Goal: Transaction & Acquisition: Subscribe to service/newsletter

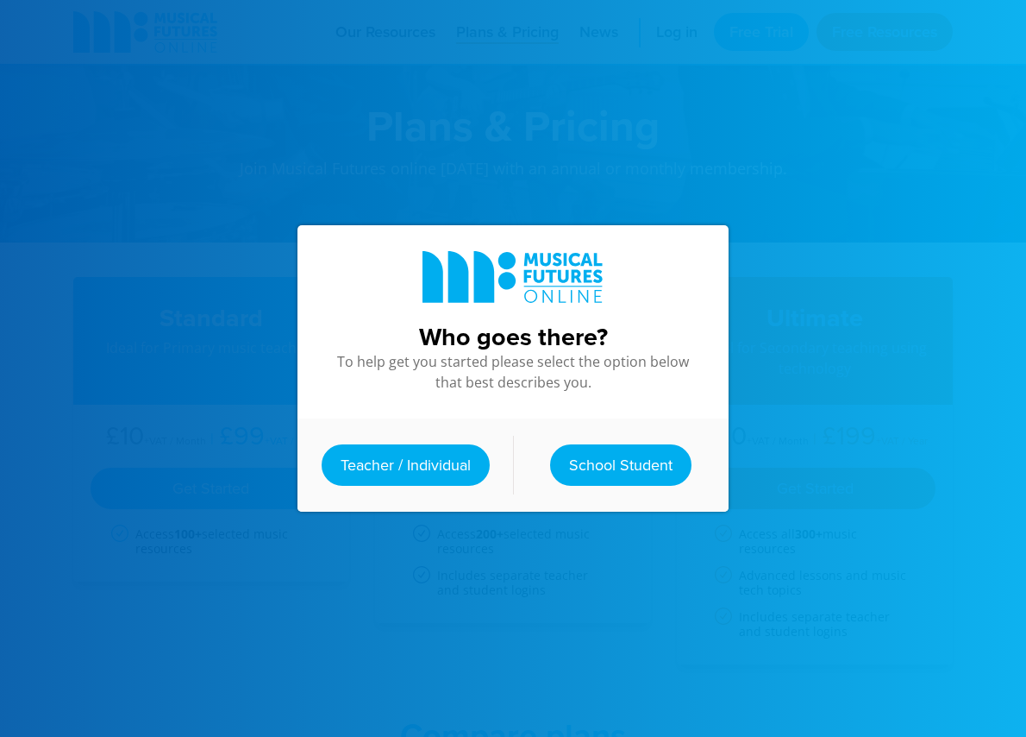
scroll to position [629, 0]
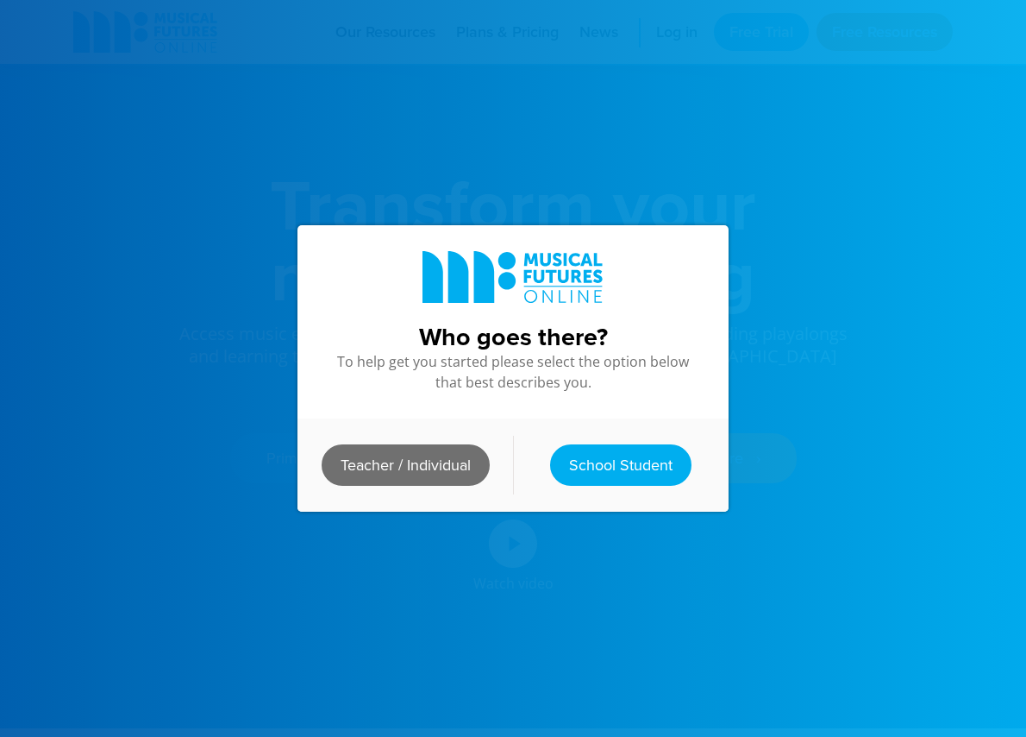
click at [417, 467] on link "Teacher / Individual" at bounding box center [406, 464] width 168 height 41
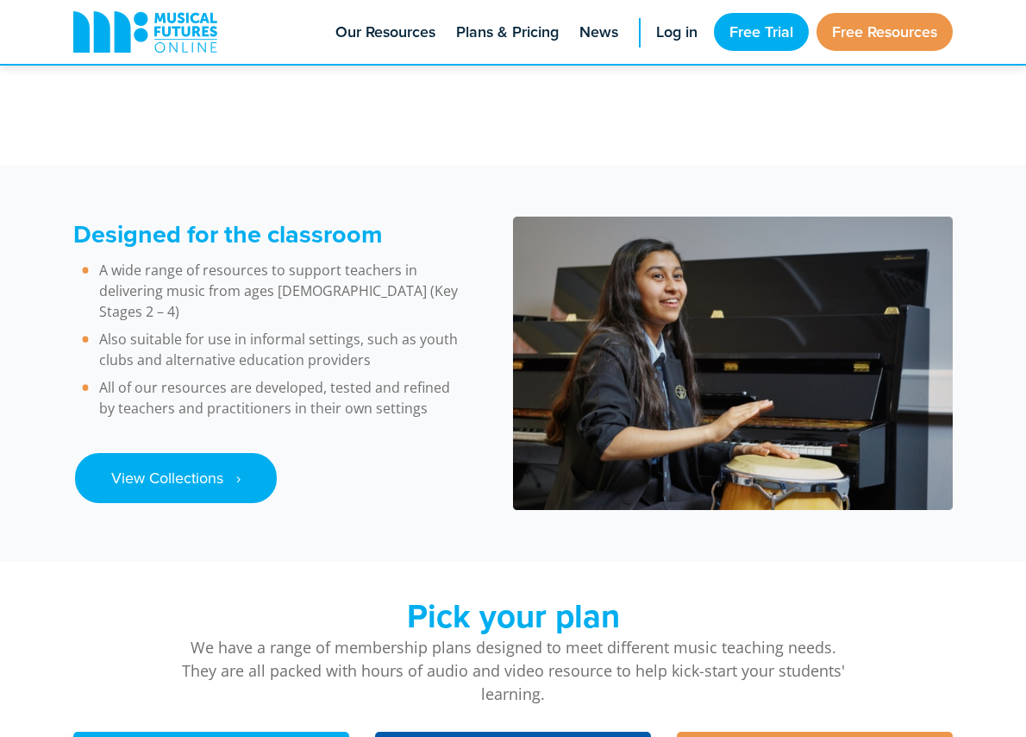
scroll to position [2331, 0]
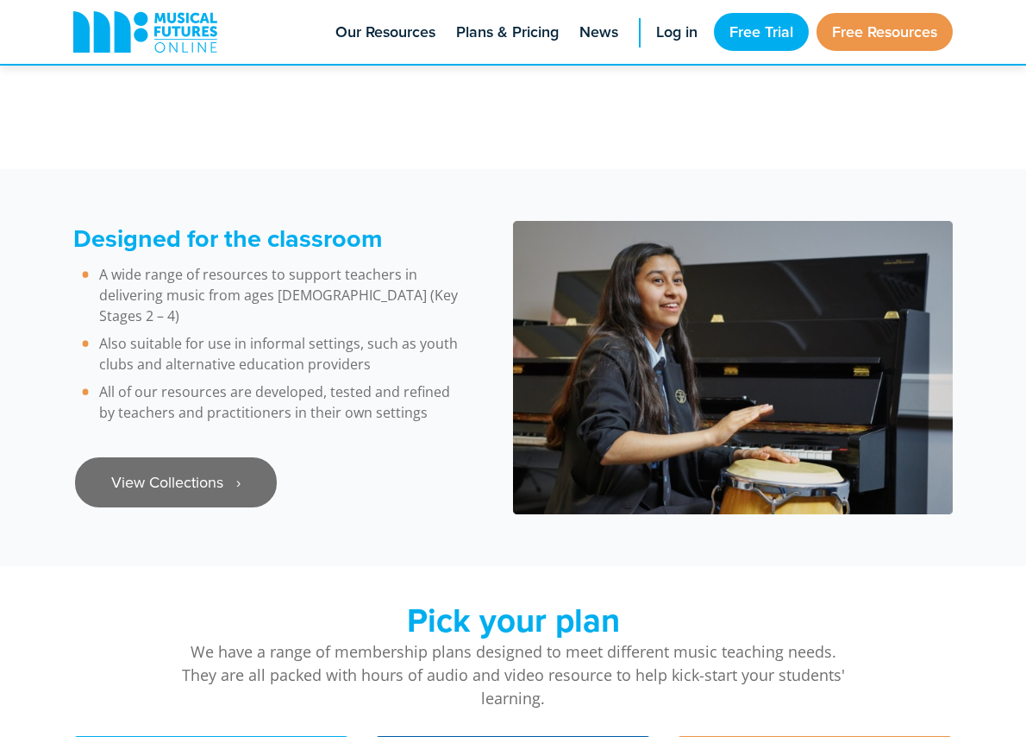
click at [145, 457] on link "View Collections ‎‏‏‎ ‎ ›" at bounding box center [176, 482] width 202 height 50
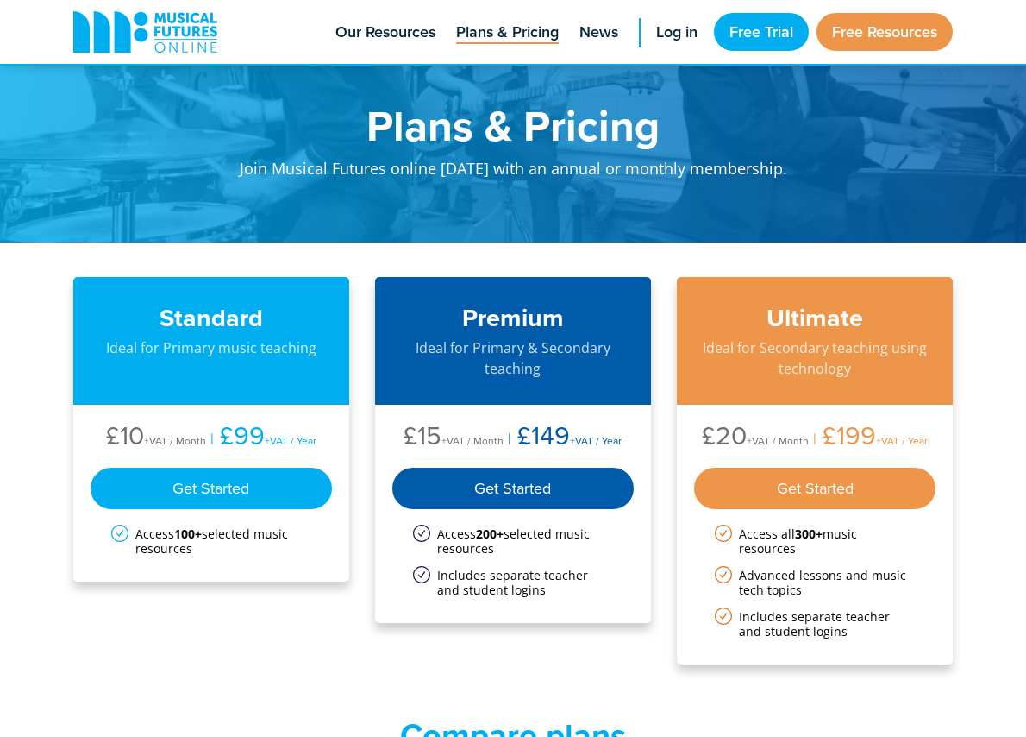
drag, startPoint x: 321, startPoint y: 298, endPoint x: 337, endPoint y: 269, distance: 32.8
click at [287, 619] on div "Standard Ideal for Primary music teaching £10 +VAT / Month £99 +VAT / Year Get …" at bounding box center [513, 470] width 880 height 387
drag, startPoint x: 241, startPoint y: 360, endPoint x: 249, endPoint y: 368, distance: 12.2
click at [249, 368] on div "Standard Ideal for Primary music teaching" at bounding box center [211, 341] width 276 height 128
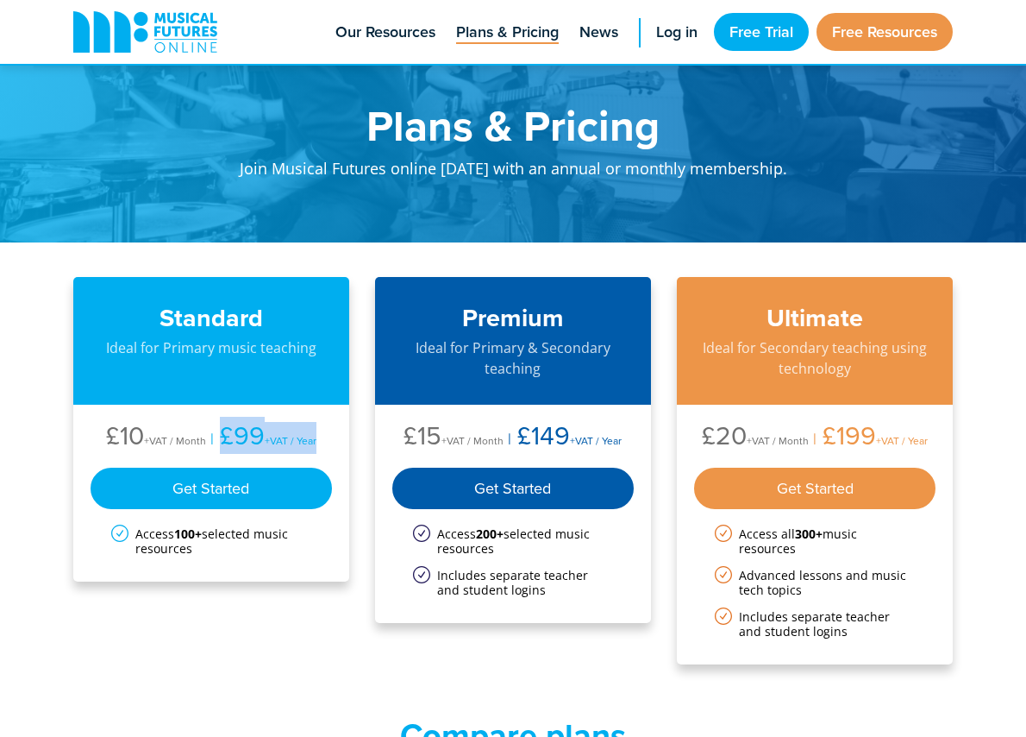
drag, startPoint x: 222, startPoint y: 433, endPoint x: 313, endPoint y: 431, distance: 91.4
click at [313, 431] on li "£99 +VAT / Year" at bounding box center [261, 438] width 110 height 32
copy ul "£99 +VAT / Year"
drag, startPoint x: 517, startPoint y: 435, endPoint x: 621, endPoint y: 438, distance: 104.4
click at [621, 438] on ul "£15 +VAT / Month £149 +VAT / Year" at bounding box center [513, 438] width 242 height 32
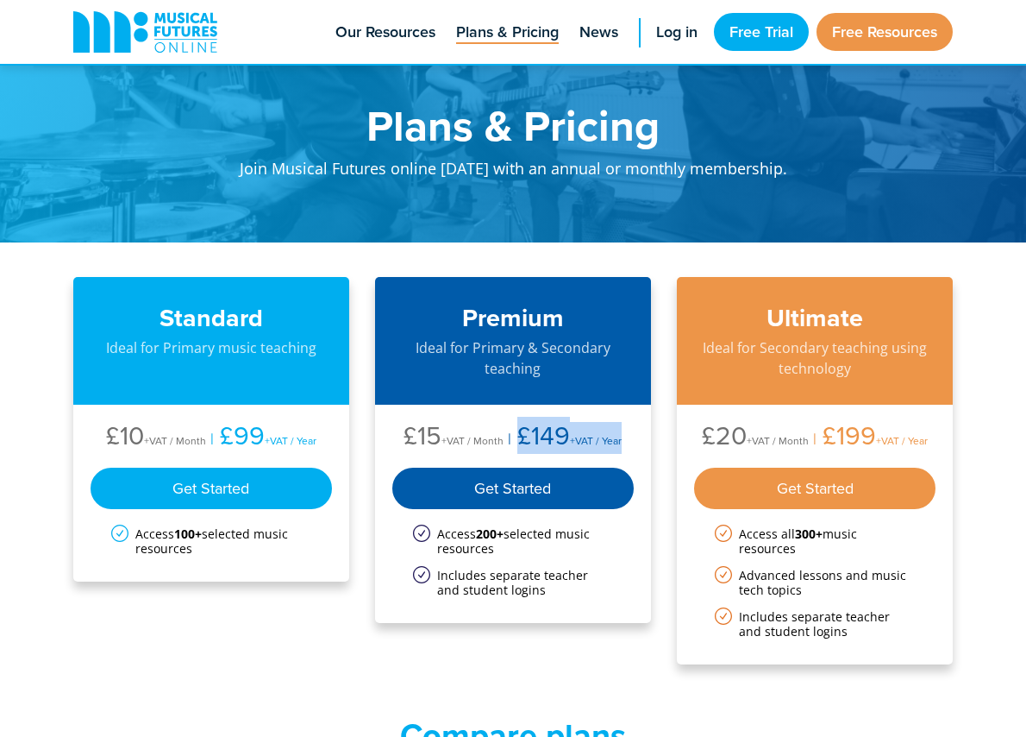
copy ul "£149 +VAT / Year"
drag, startPoint x: 822, startPoint y: 430, endPoint x: 929, endPoint y: 436, distance: 107.1
click at [929, 436] on ul "£20 +VAT / Month £199 +VAT / Year" at bounding box center [815, 438] width 242 height 32
copy ul "£199 +VAT / Year"
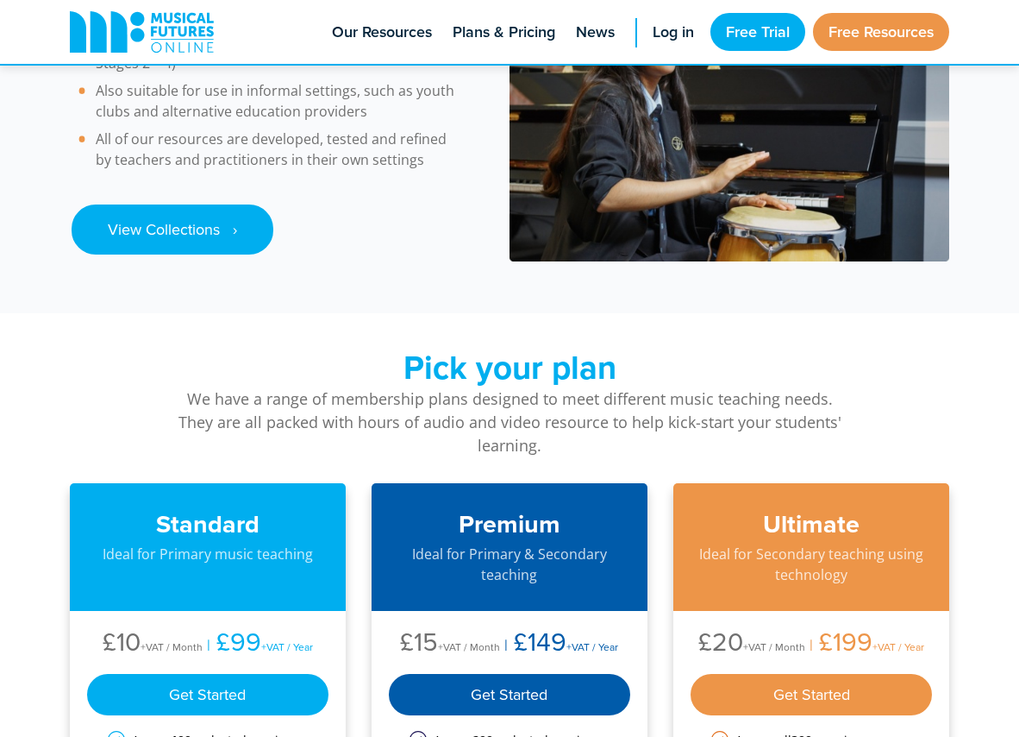
scroll to position [2562, 0]
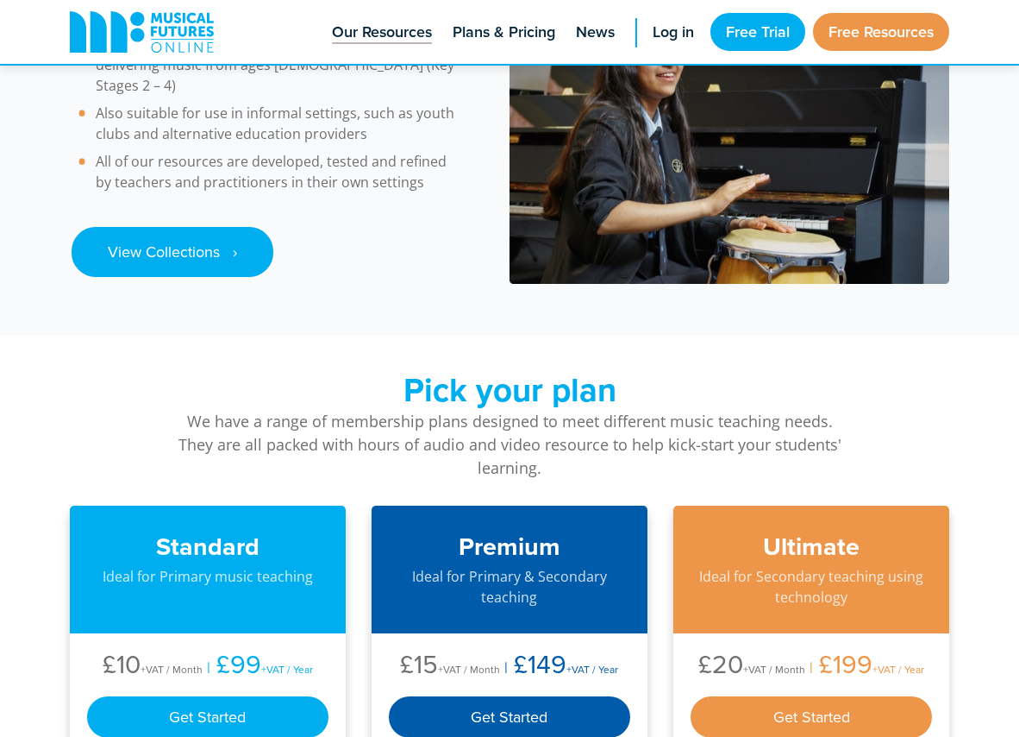
click at [411, 36] on span "Our Resources" at bounding box center [382, 32] width 100 height 23
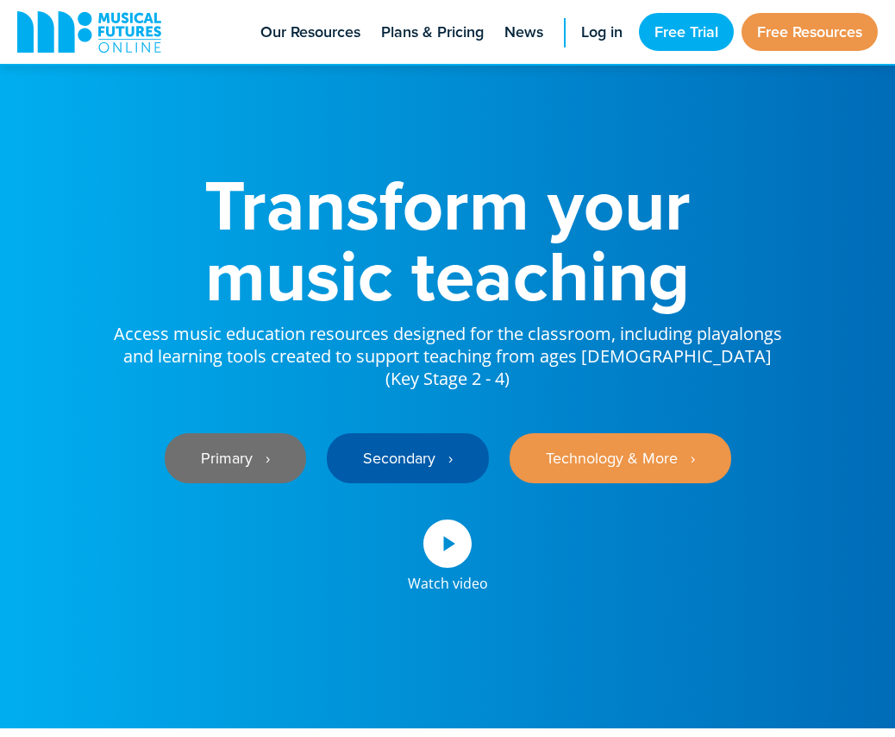
click at [216, 433] on link "Primary ‎‏‏‎ ‎ ›" at bounding box center [235, 458] width 141 height 50
